Goal: Information Seeking & Learning: Learn about a topic

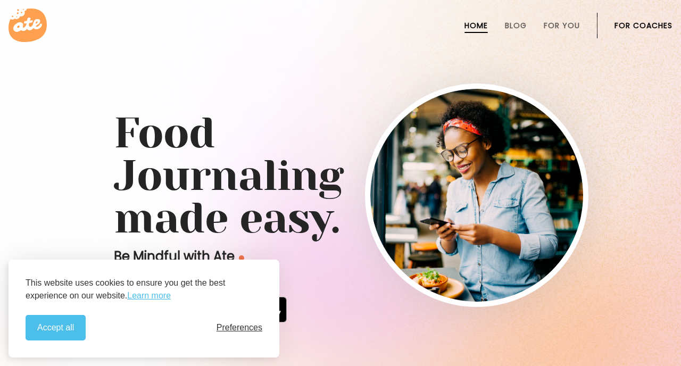
click at [235, 327] on span "Preferences" at bounding box center [240, 328] width 46 height 10
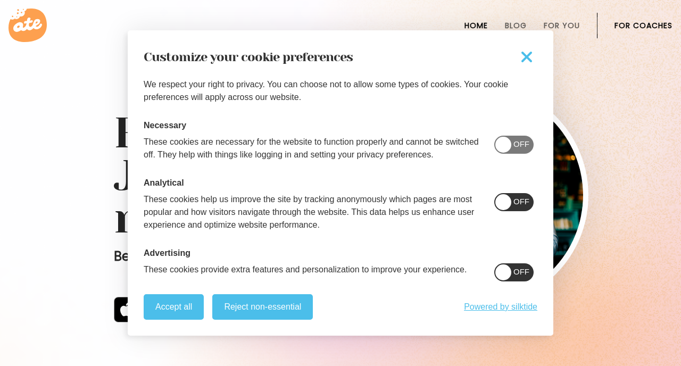
click at [518, 201] on span "On" at bounding box center [524, 201] width 12 height 9
click at [518, 274] on span "On" at bounding box center [524, 271] width 12 height 9
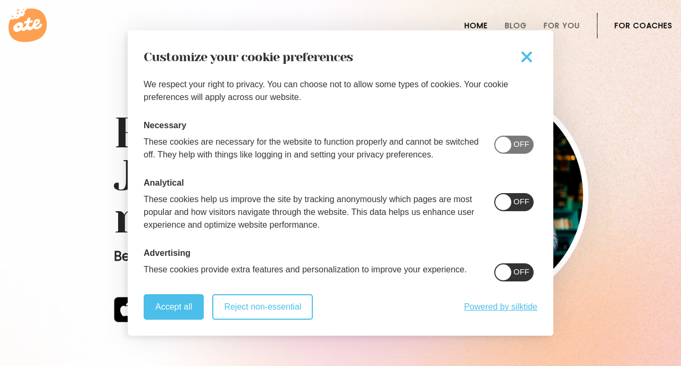
click at [279, 309] on button "Reject non-essential" at bounding box center [262, 307] width 101 height 26
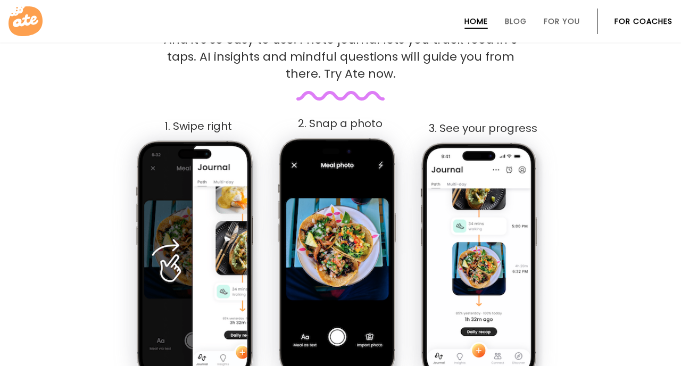
scroll to position [561, 0]
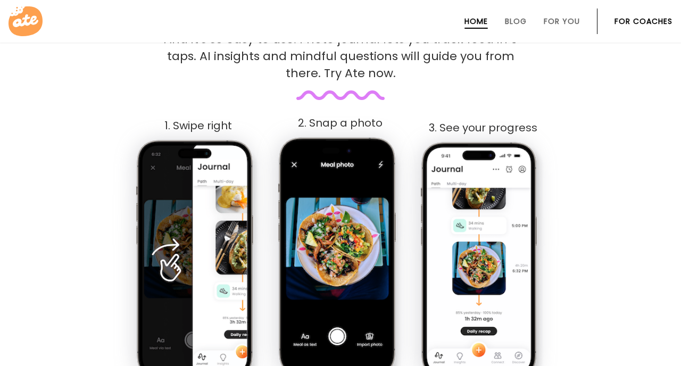
click at [172, 255] on img at bounding box center [198, 262] width 126 height 248
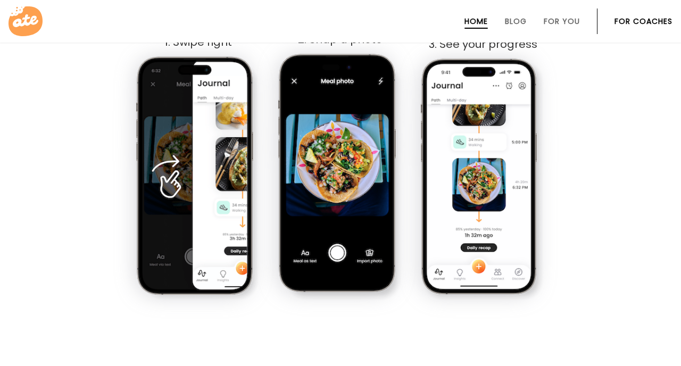
scroll to position [645, 0]
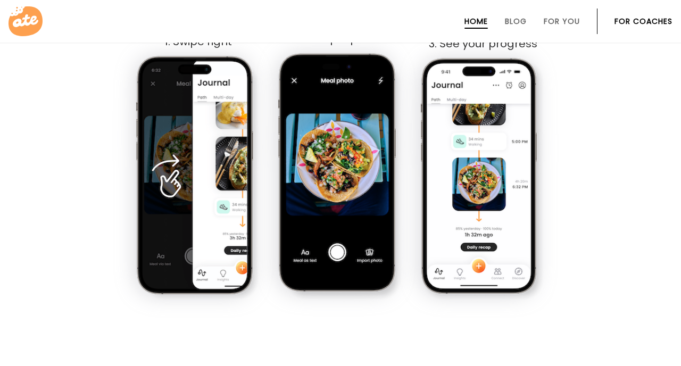
click at [467, 169] on img at bounding box center [483, 179] width 126 height 246
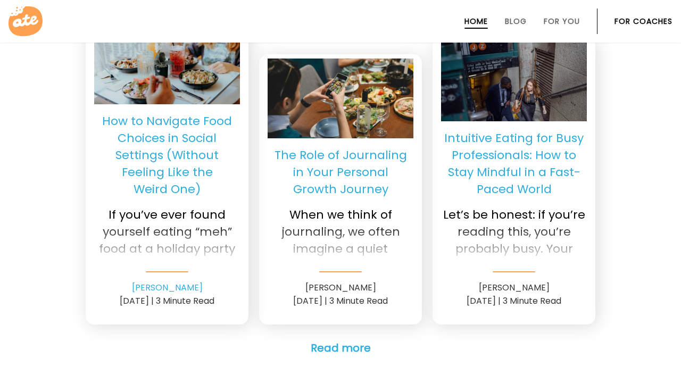
scroll to position [2584, 0]
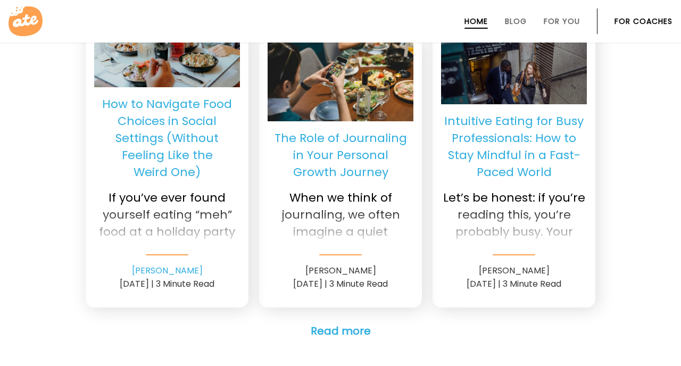
click at [346, 203] on div at bounding box center [341, 224] width 146 height 43
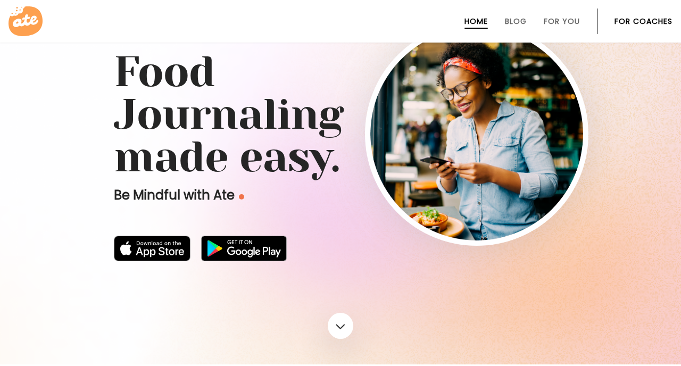
scroll to position [0, 0]
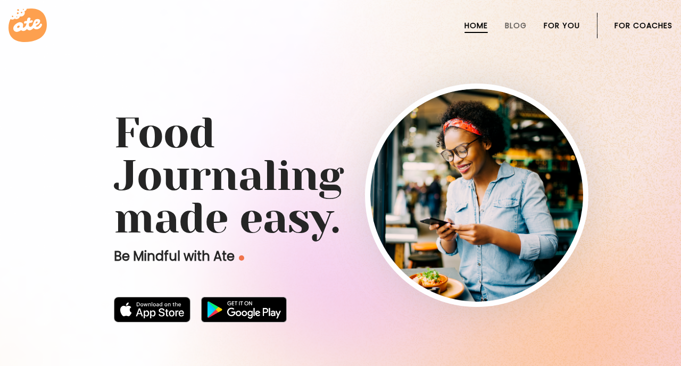
click at [569, 25] on link "For You" at bounding box center [562, 25] width 36 height 9
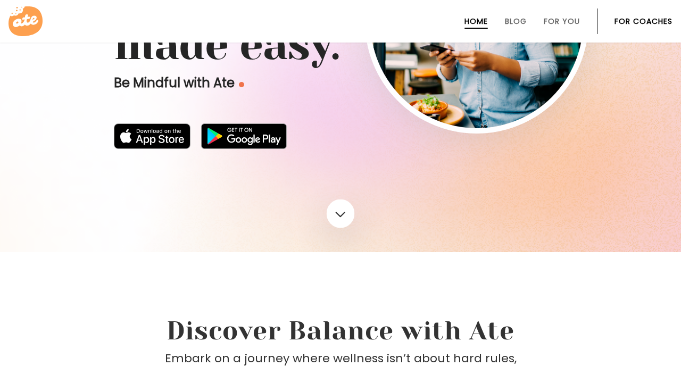
click at [343, 213] on link at bounding box center [341, 214] width 28 height 29
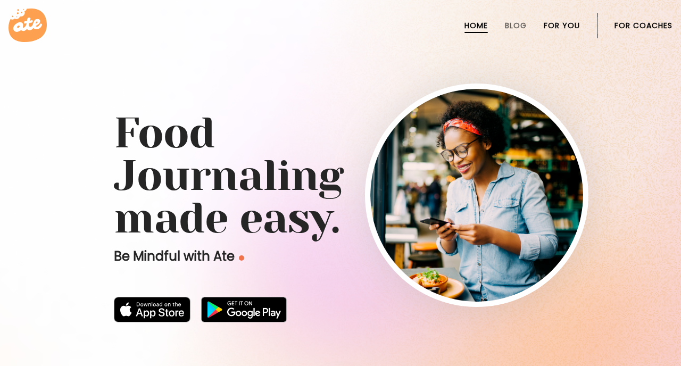
click at [565, 28] on link "For You" at bounding box center [562, 25] width 36 height 9
